Goal: Transaction & Acquisition: Purchase product/service

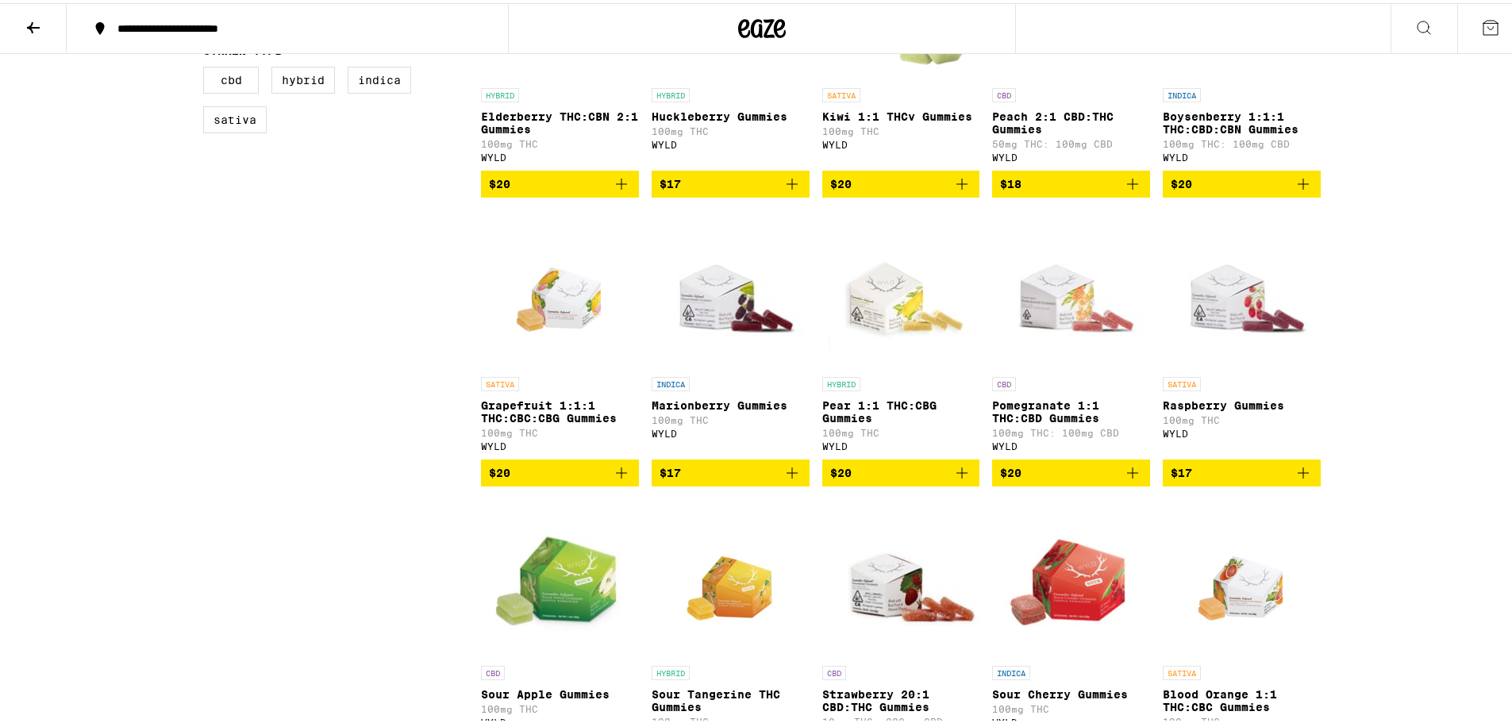
scroll to position [714, 0]
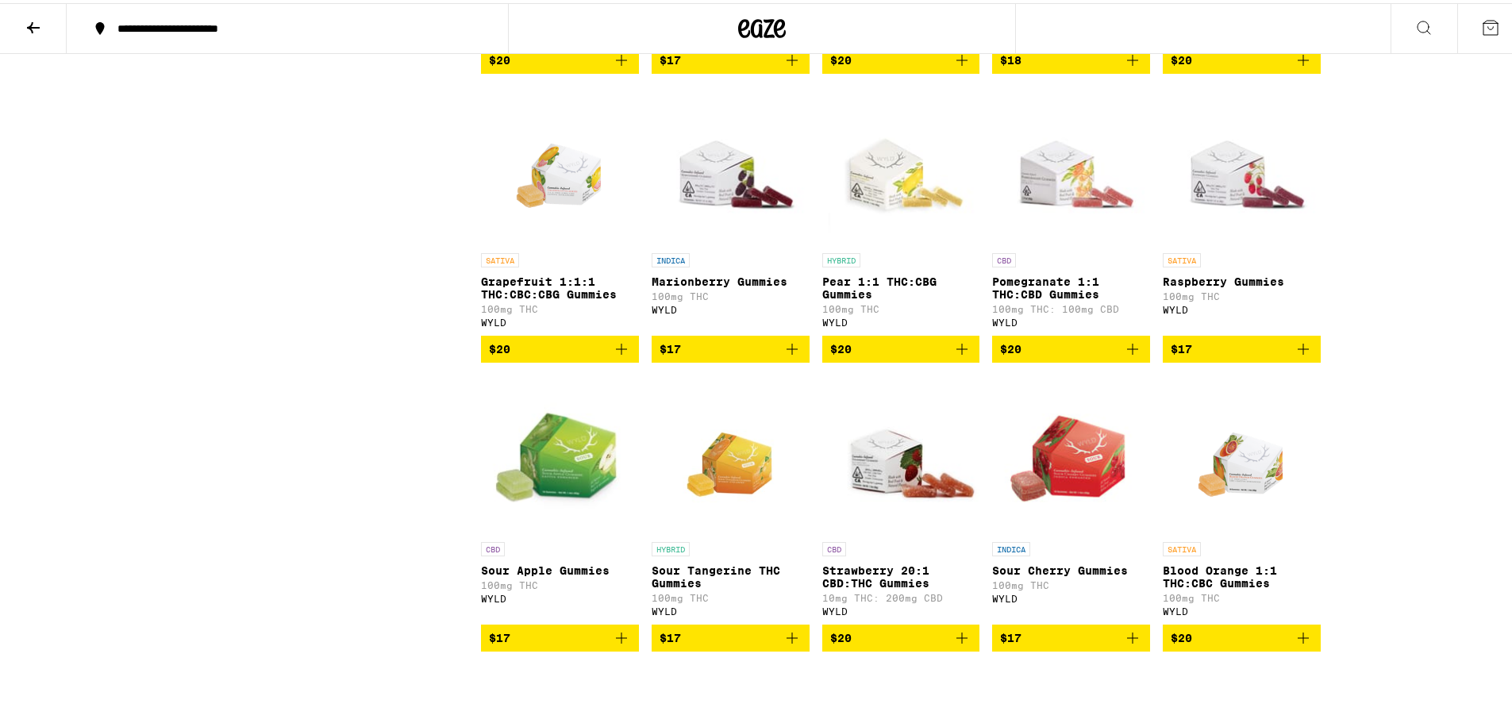
click at [1305, 356] on icon "Add to bag" at bounding box center [1303, 346] width 19 height 19
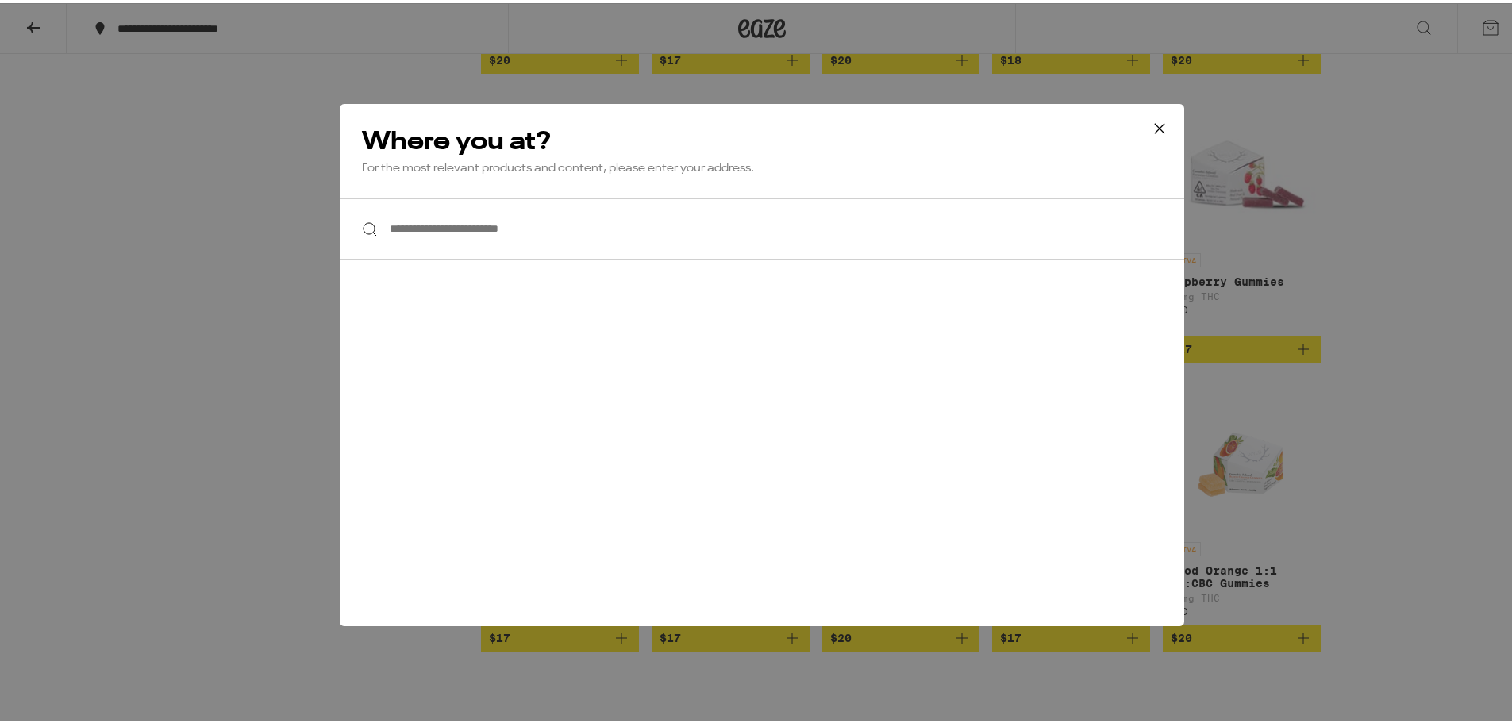
click at [655, 230] on input "**********" at bounding box center [762, 225] width 845 height 61
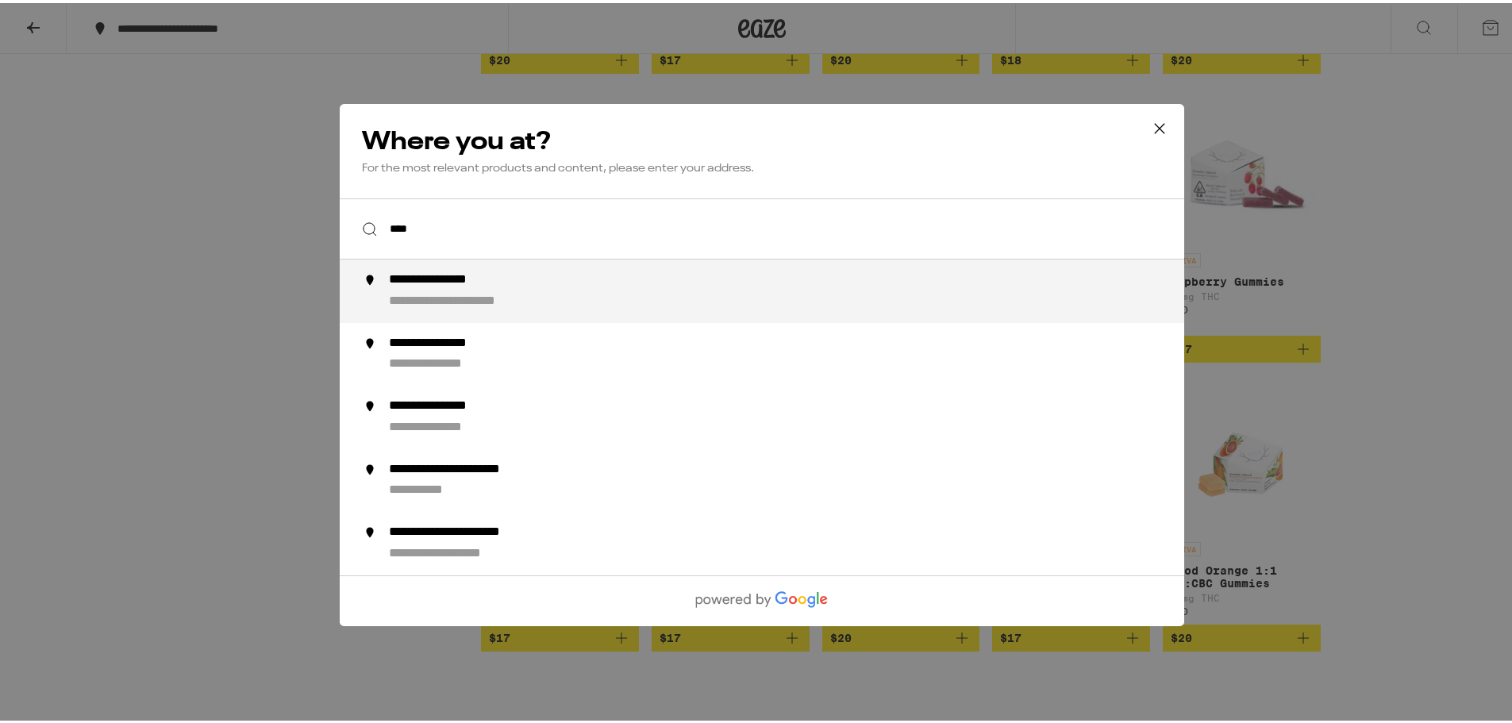
click at [543, 281] on div "**********" at bounding box center [794, 288] width 810 height 38
type input "**********"
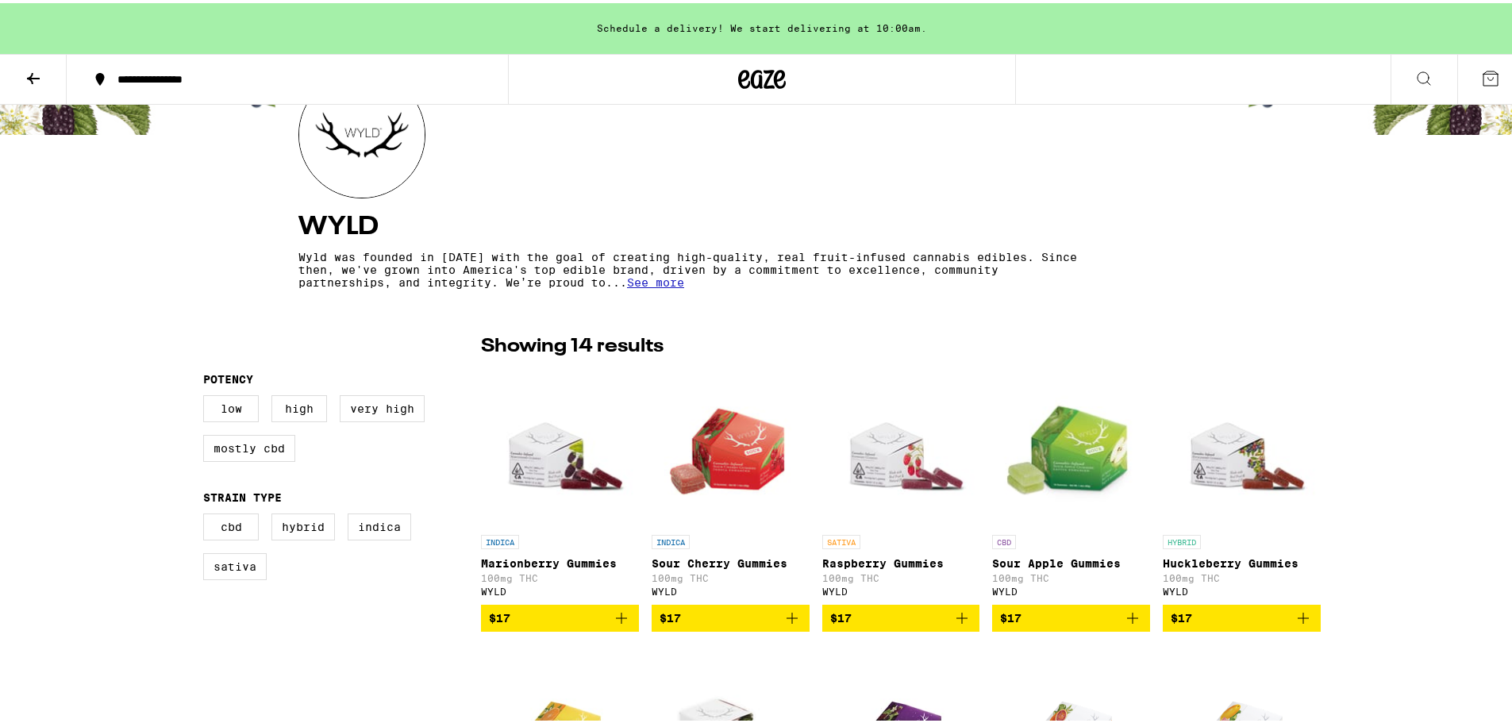
scroll to position [238, 0]
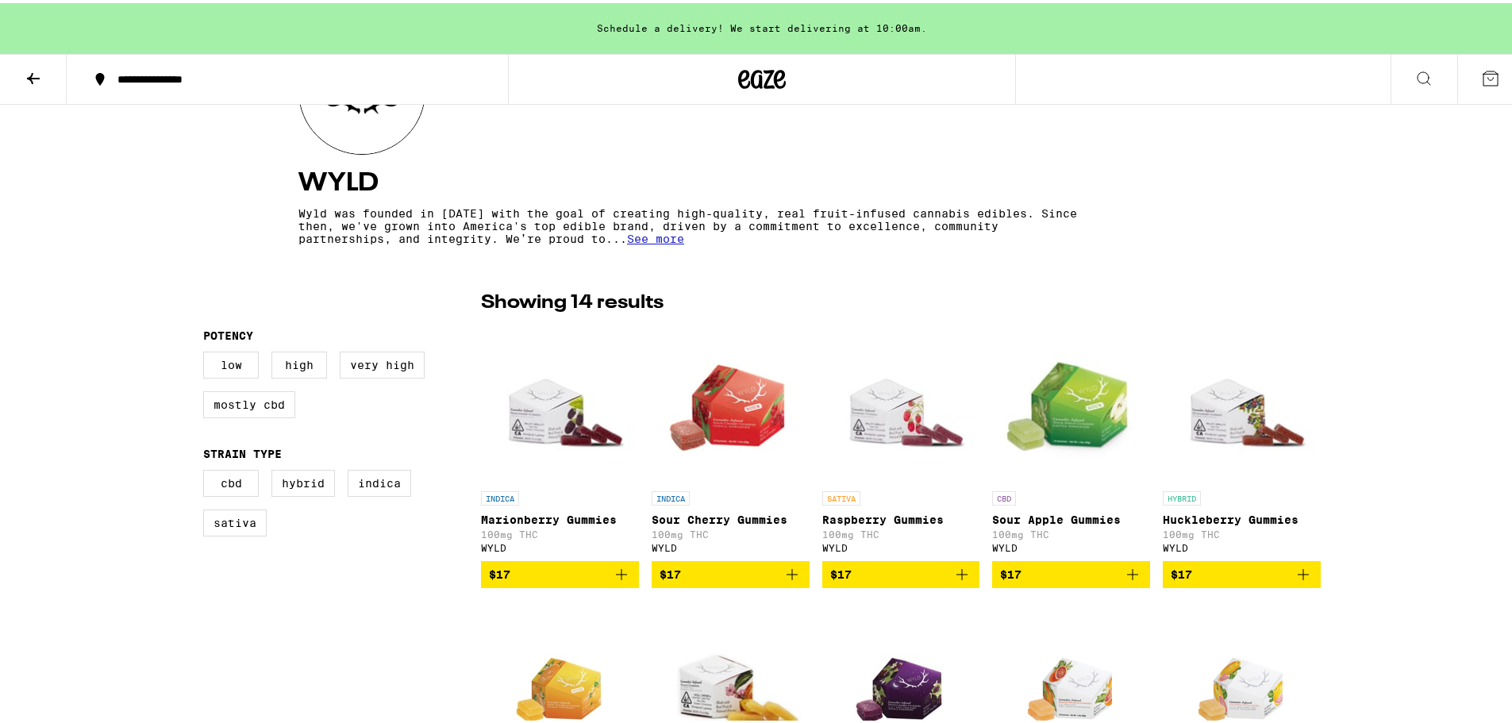
click at [954, 575] on icon "Add to bag" at bounding box center [962, 571] width 19 height 19
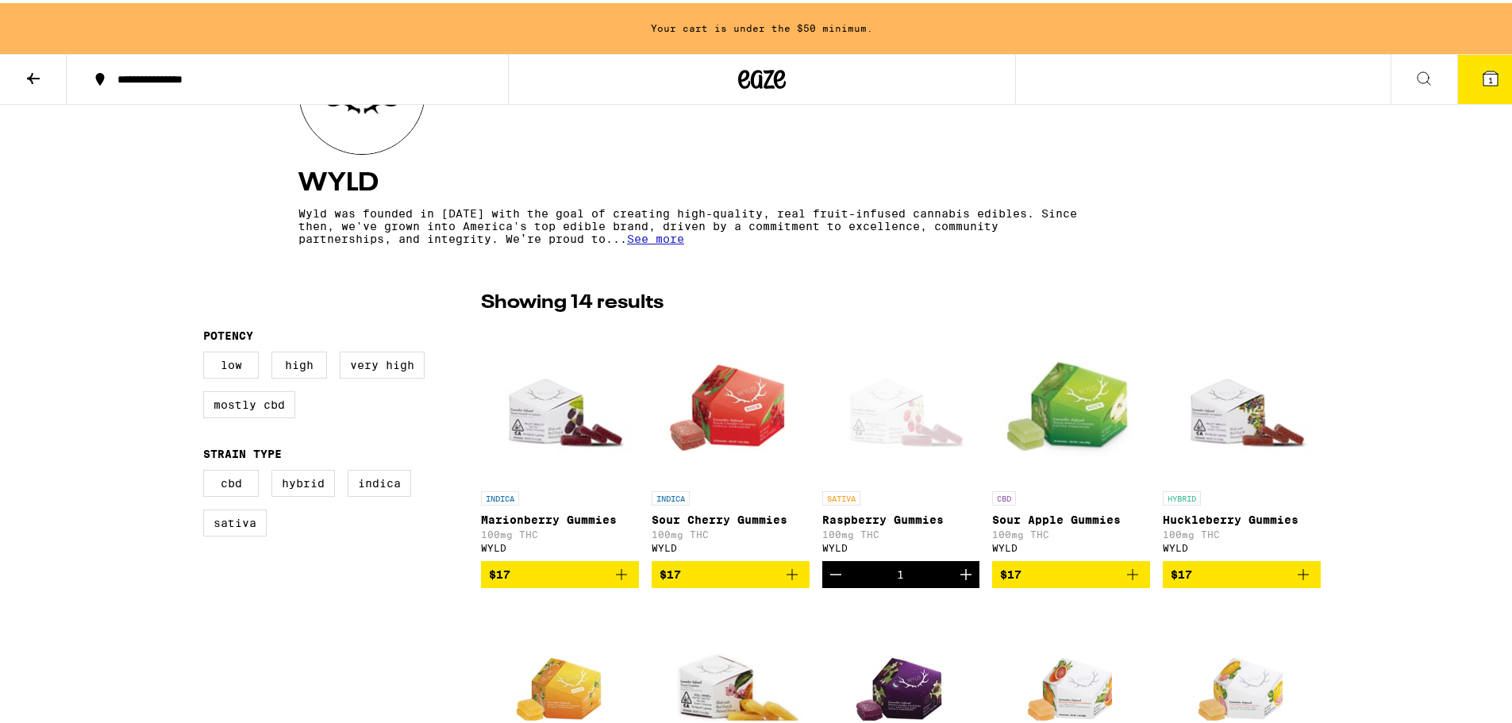
scroll to position [318, 0]
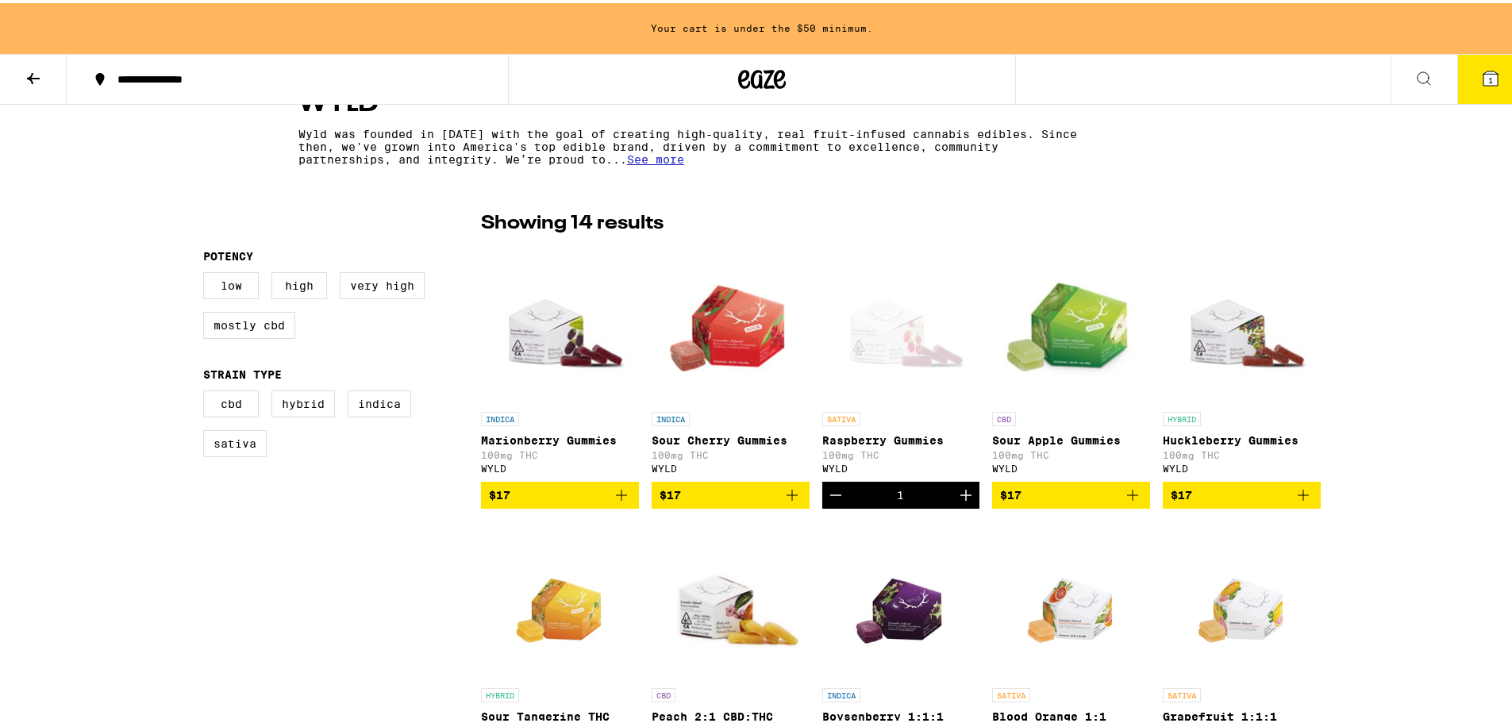
click at [830, 488] on button "Decrement" at bounding box center [835, 492] width 27 height 27
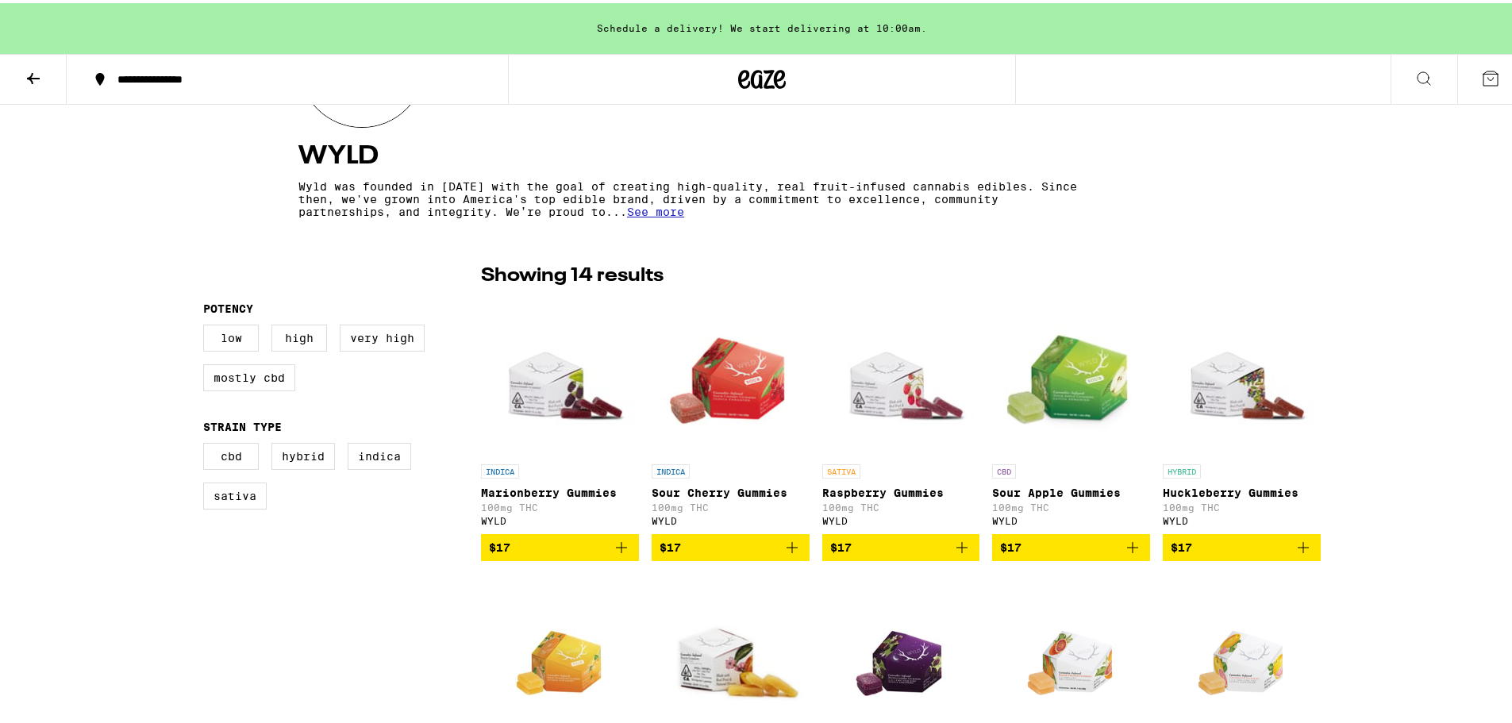
scroll to position [0, 0]
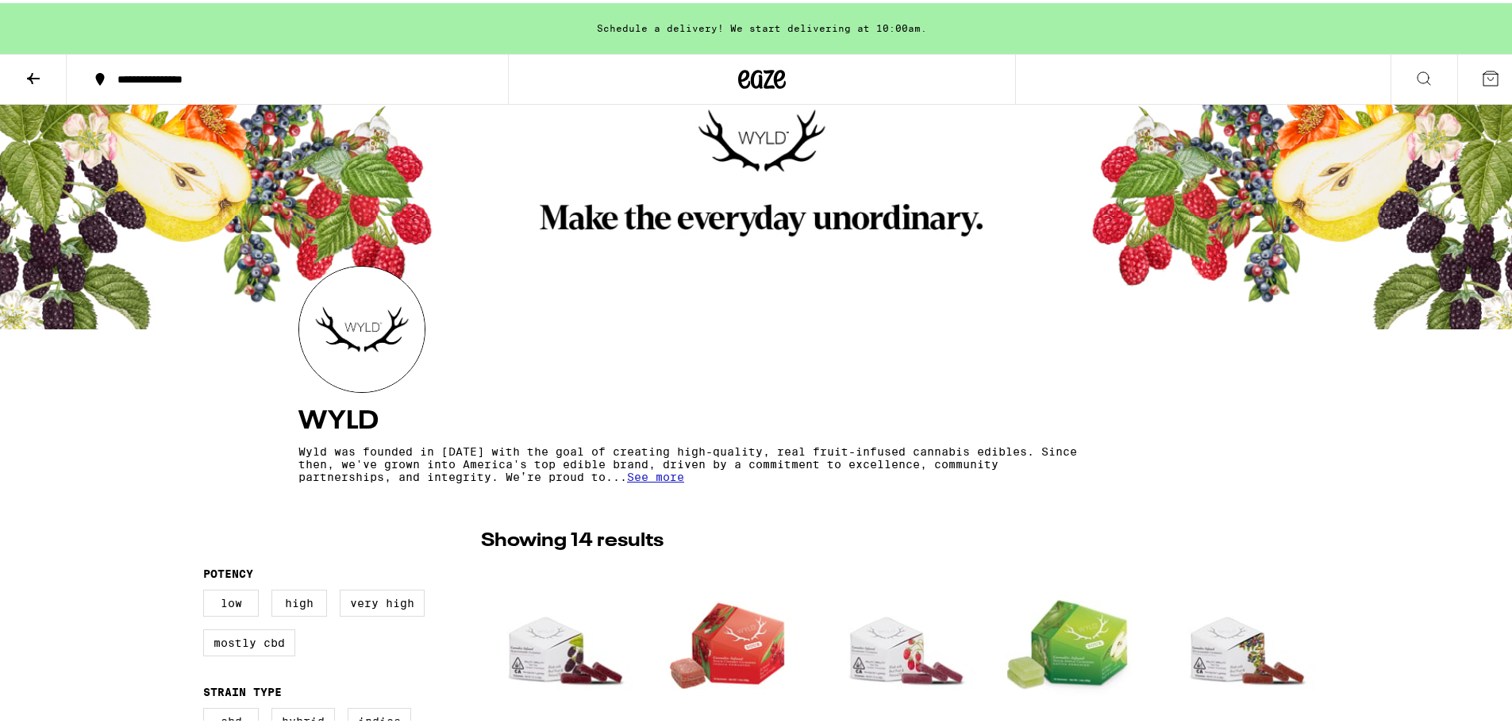
click at [26, 83] on icon at bounding box center [33, 75] width 19 height 19
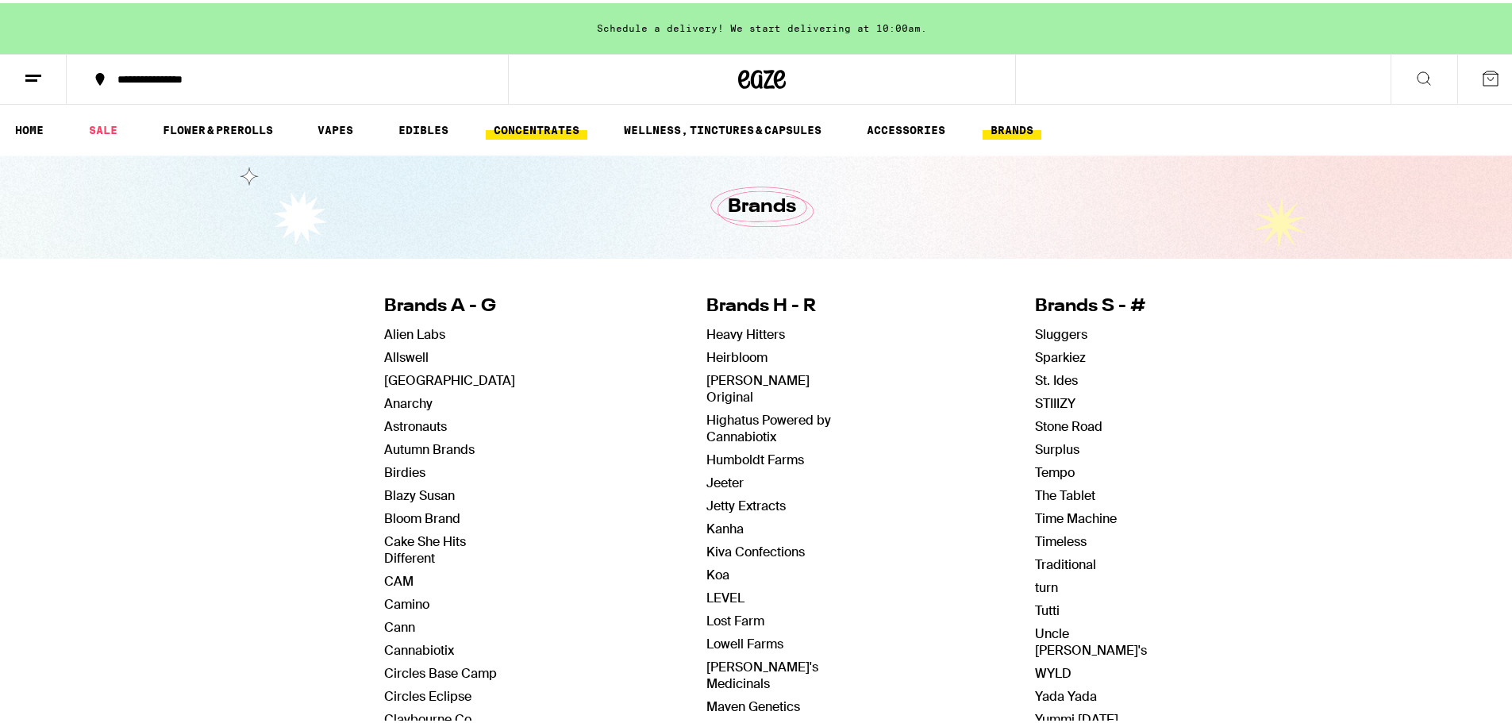
click at [525, 134] on link "CONCENTRATES" at bounding box center [537, 126] width 102 height 19
click at [333, 121] on link "VAPES" at bounding box center [336, 126] width 52 height 19
click at [341, 133] on link "VAPES" at bounding box center [336, 126] width 52 height 19
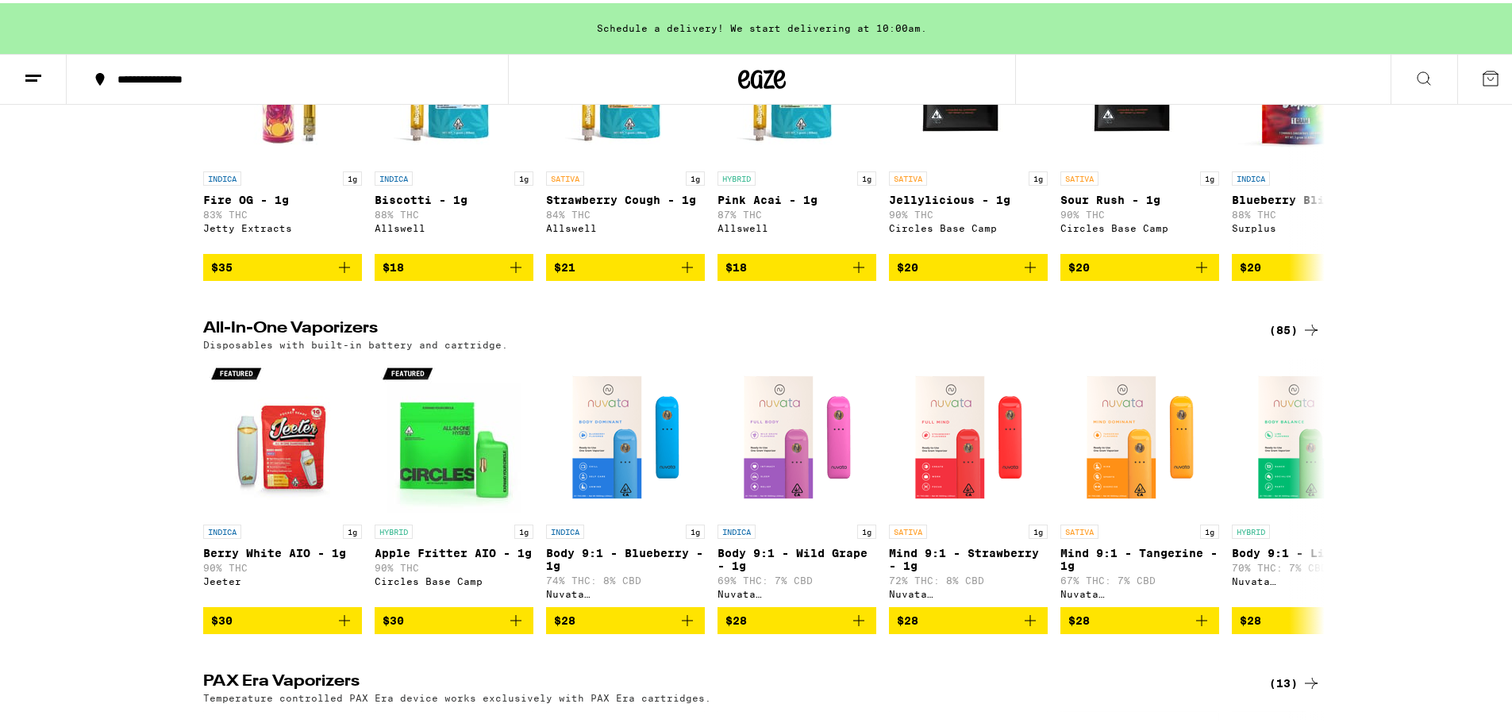
scroll to position [318, 0]
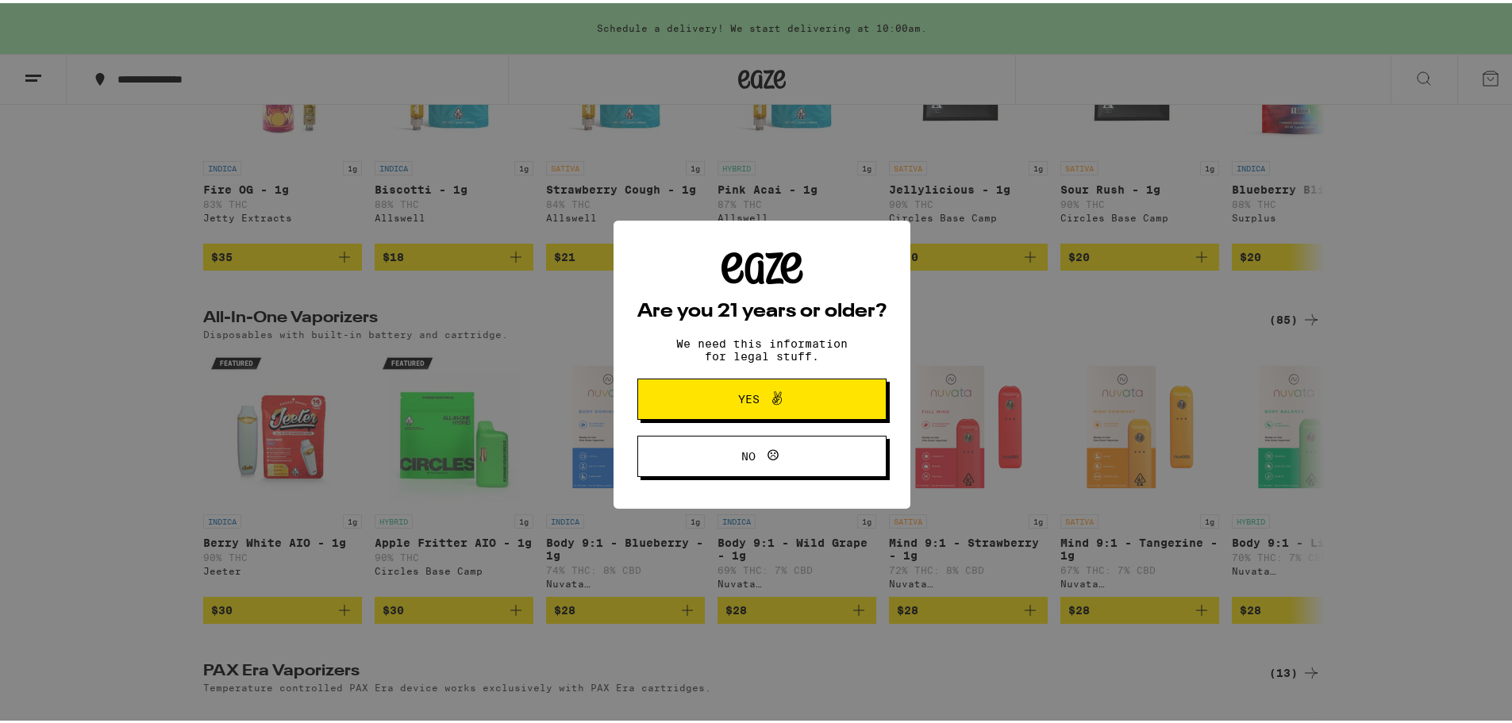
drag, startPoint x: 736, startPoint y: 397, endPoint x: 906, endPoint y: 402, distance: 170.0
click at [738, 397] on span "Yes" at bounding box center [748, 396] width 21 height 11
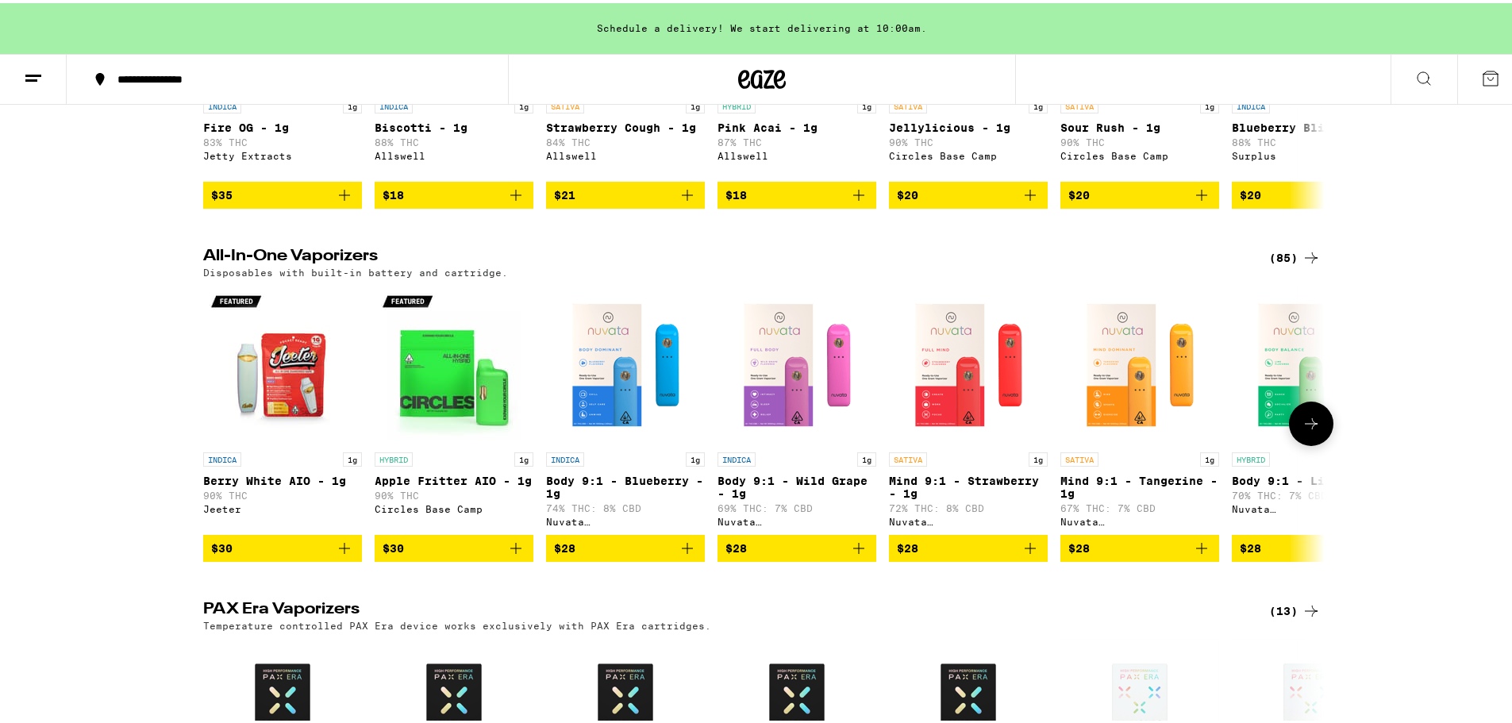
scroll to position [211, 0]
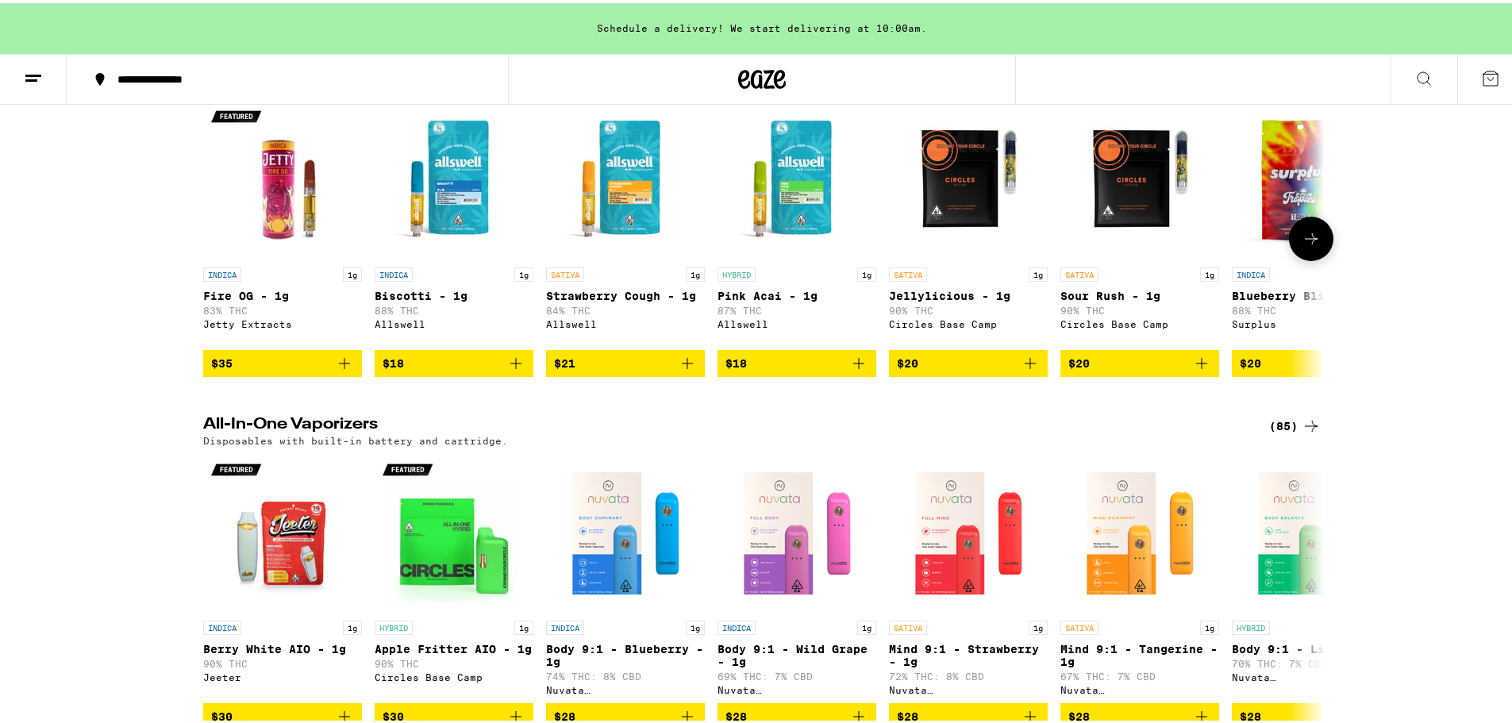
drag, startPoint x: 615, startPoint y: 181, endPoint x: 622, endPoint y: 148, distance: 33.3
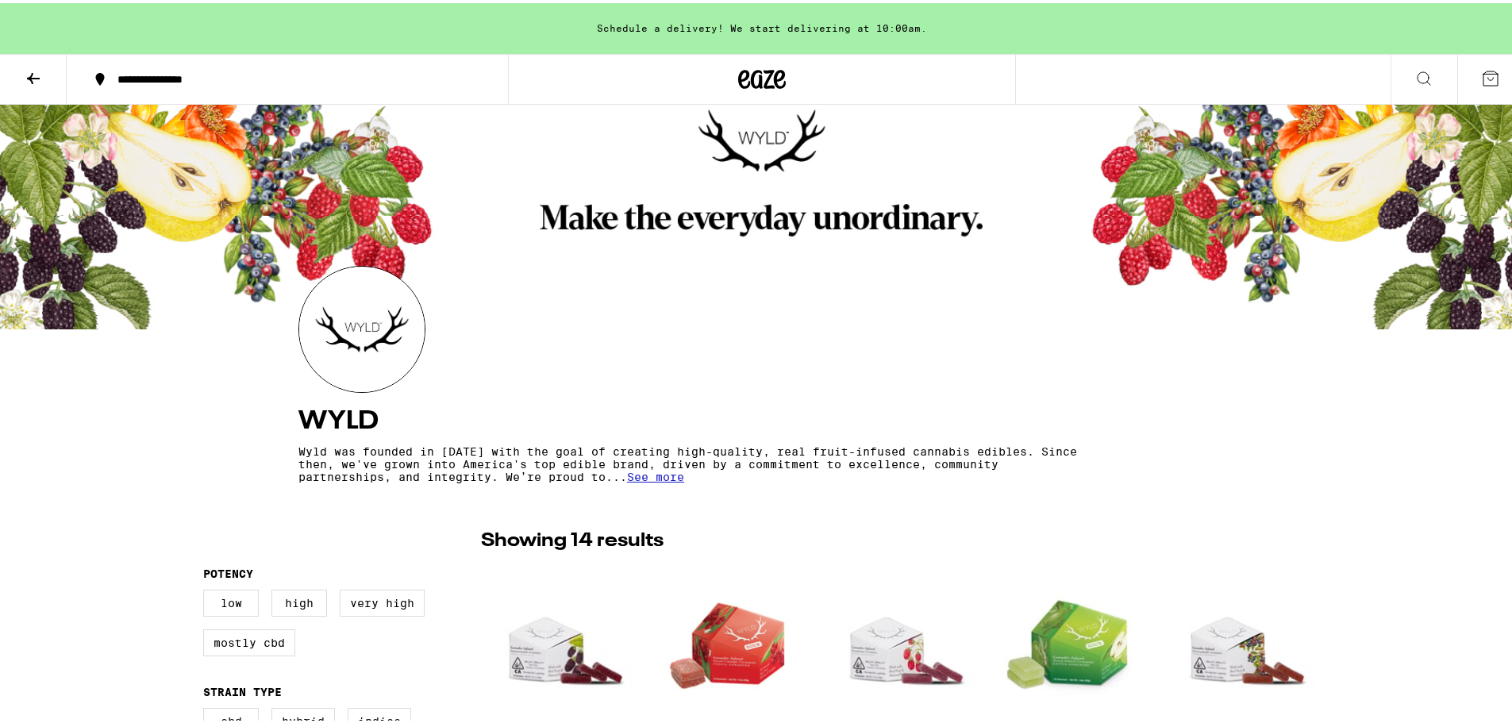
drag, startPoint x: 874, startPoint y: 113, endPoint x: 892, endPoint y: 113, distance: 18.3
